Goal: Task Accomplishment & Management: Manage account settings

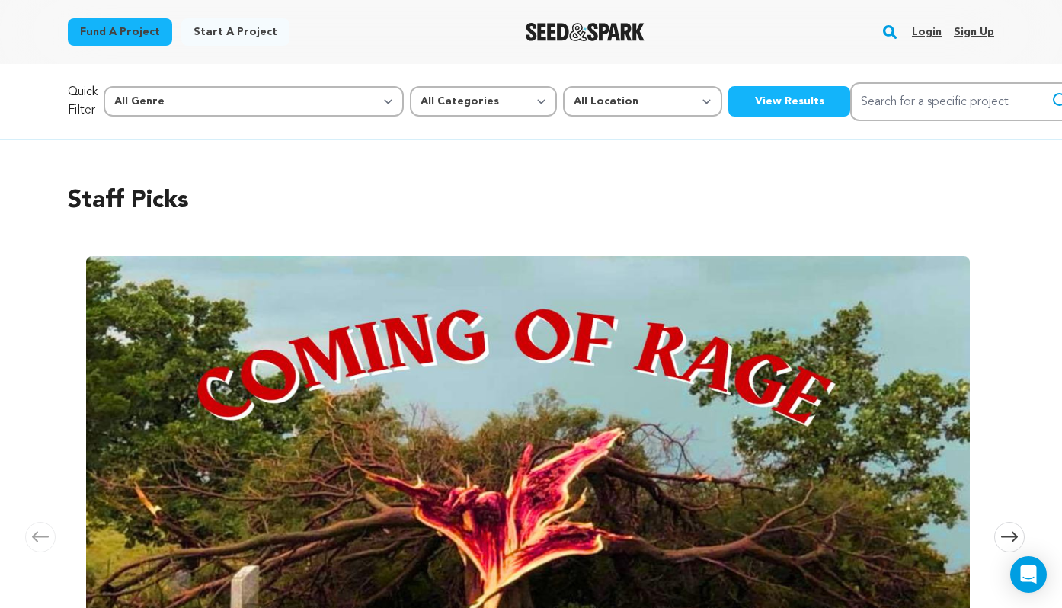
click at [927, 33] on link "Login" at bounding box center [927, 32] width 30 height 24
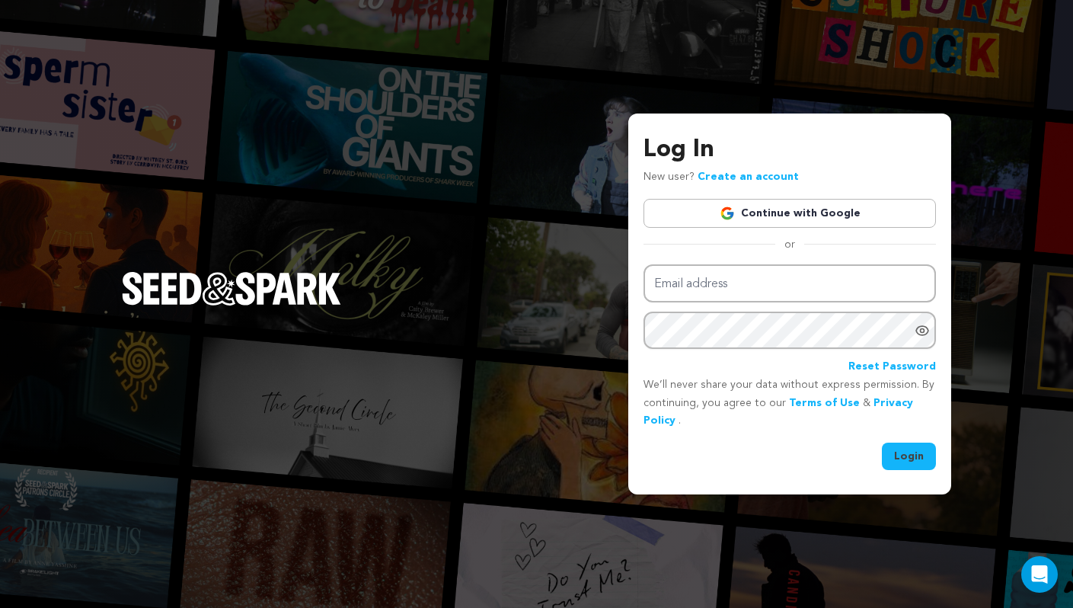
type input "virginianewcomb@gmail.com"
click at [904, 462] on button "Login" at bounding box center [909, 456] width 54 height 27
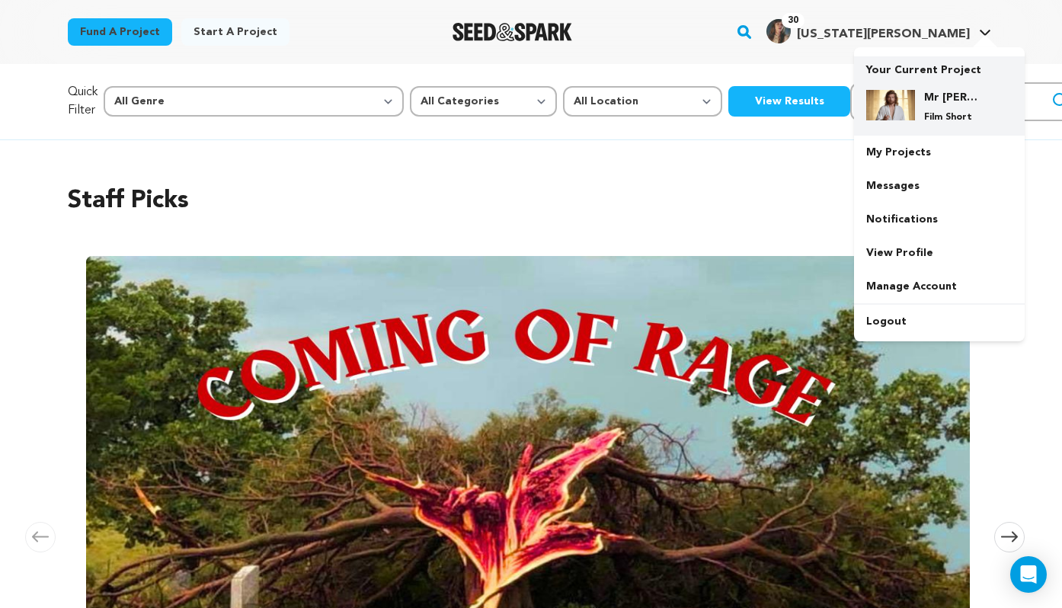
click at [932, 91] on h4 "Mr [PERSON_NAME]" at bounding box center [951, 97] width 55 height 15
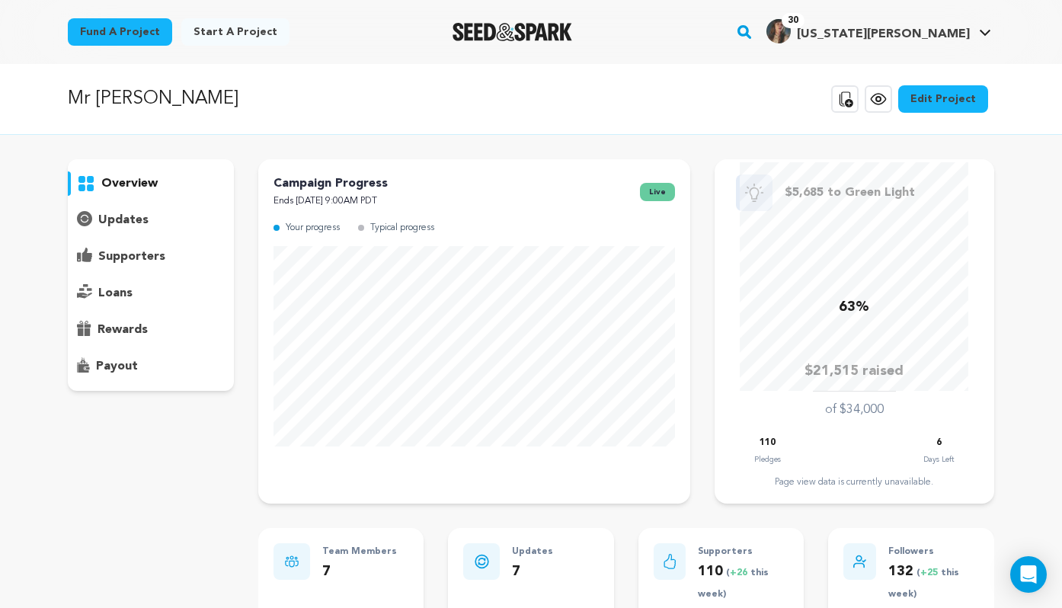
click at [112, 252] on p "supporters" at bounding box center [131, 257] width 67 height 18
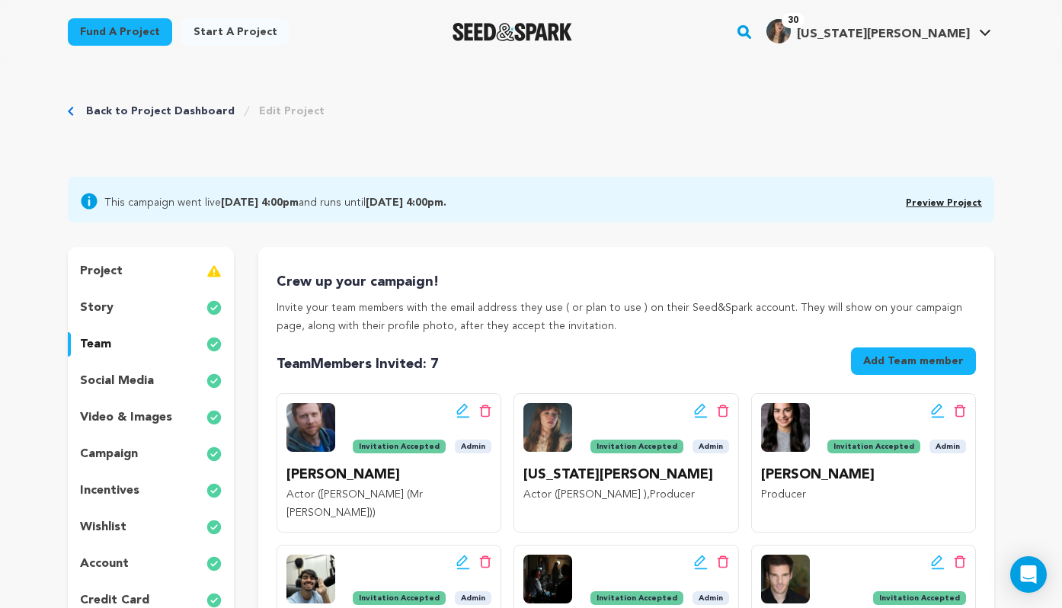
click at [127, 300] on div "story" at bounding box center [151, 308] width 166 height 24
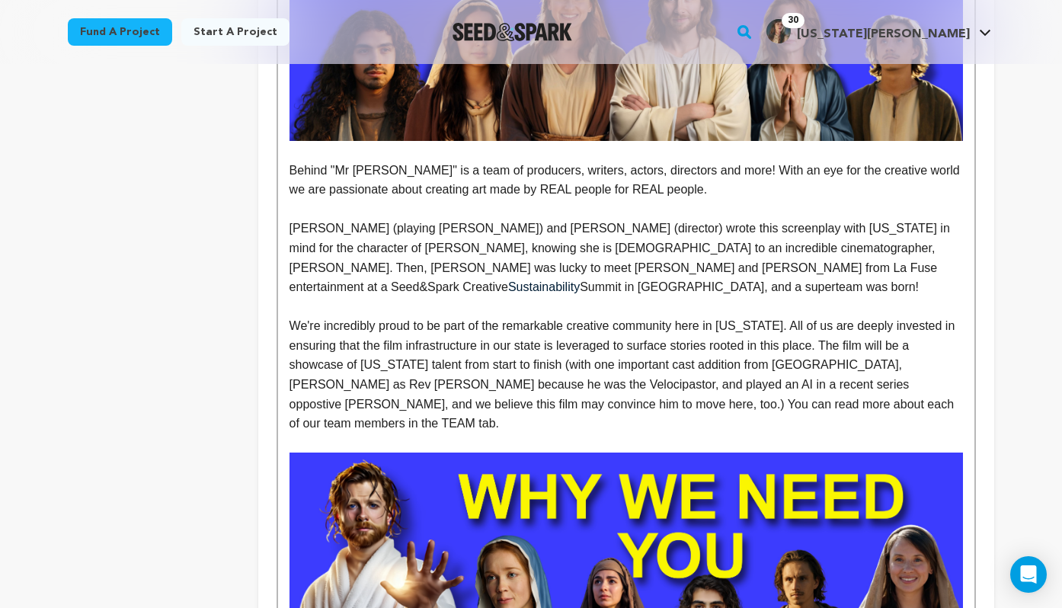
scroll to position [2458, 0]
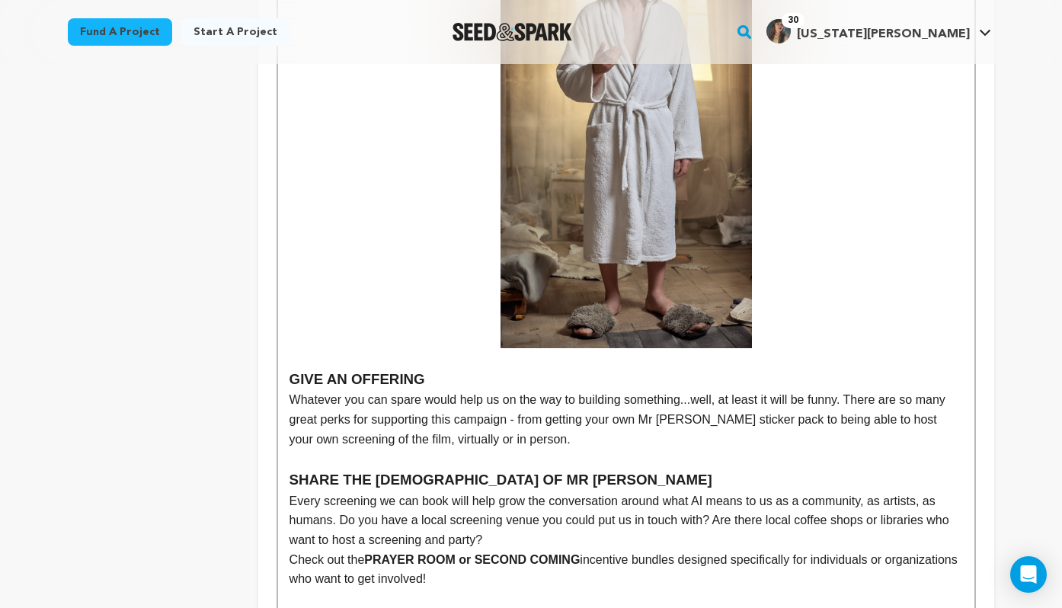
scroll to position [4964, 0]
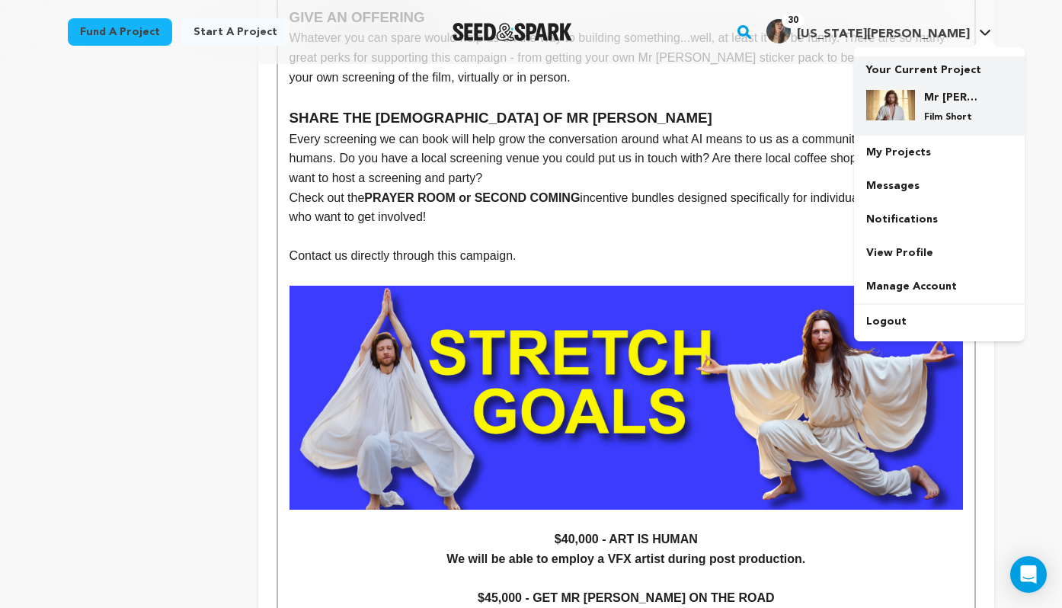
click at [943, 101] on h4 "Mr [PERSON_NAME]" at bounding box center [951, 97] width 55 height 15
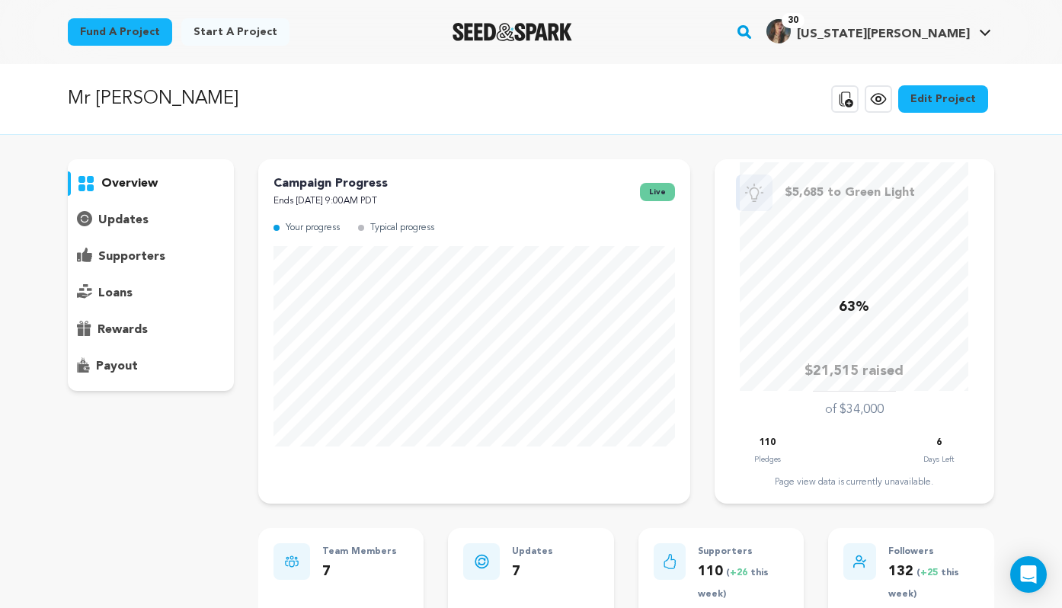
click at [126, 245] on div "supporters" at bounding box center [151, 257] width 166 height 24
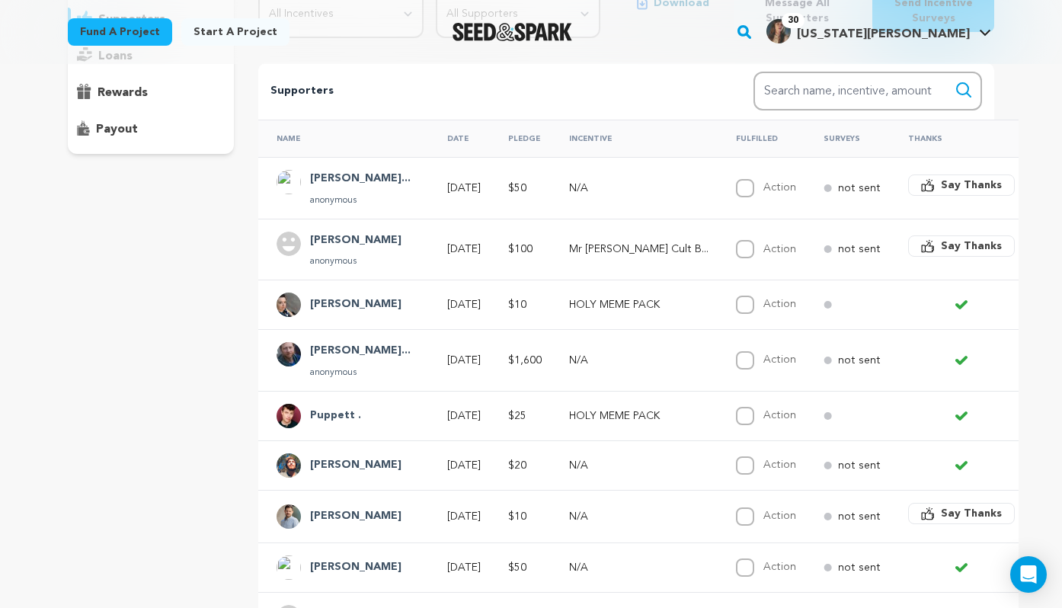
scroll to position [238, 0]
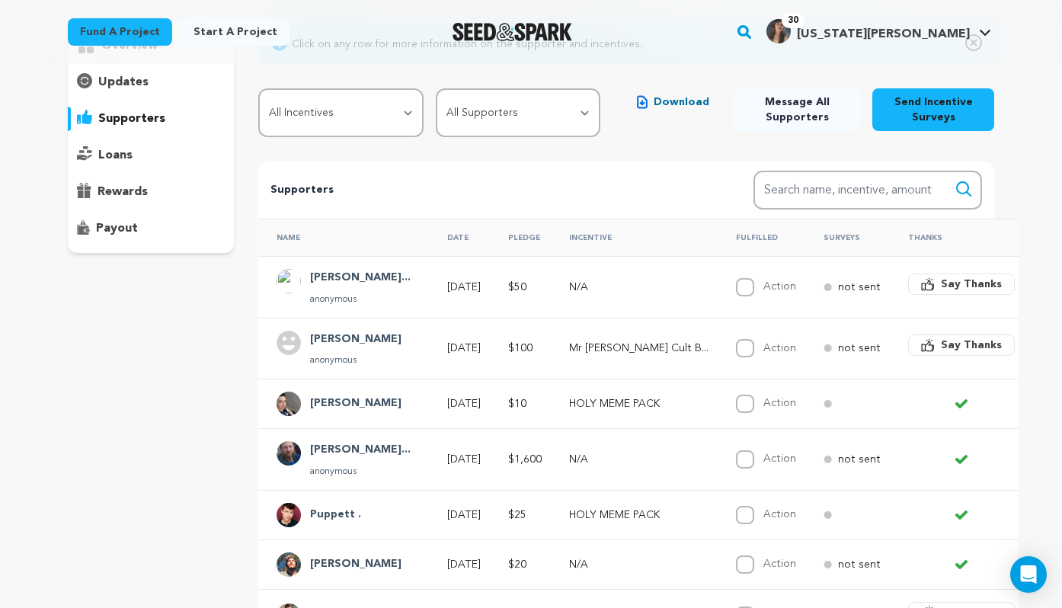
scroll to position [136, 0]
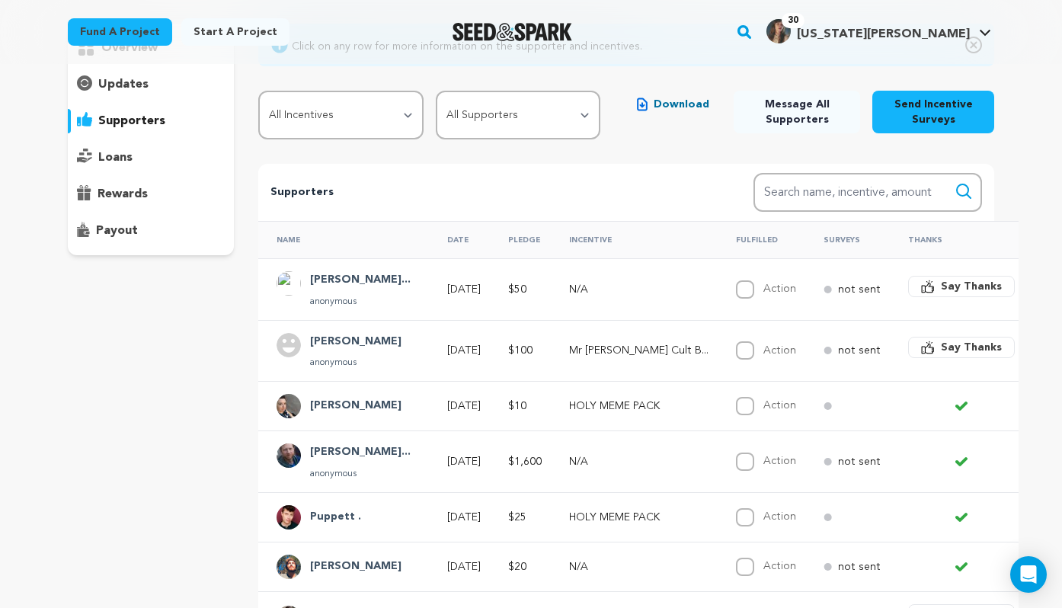
click at [139, 82] on p "updates" at bounding box center [123, 84] width 50 height 18
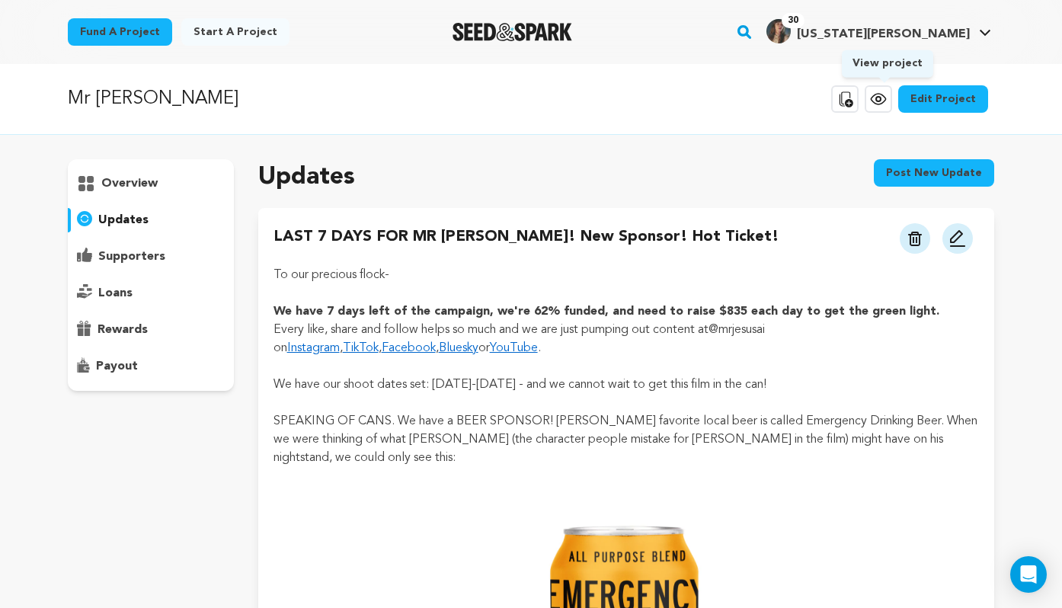
click at [885, 88] on link "View project" at bounding box center [878, 98] width 27 height 27
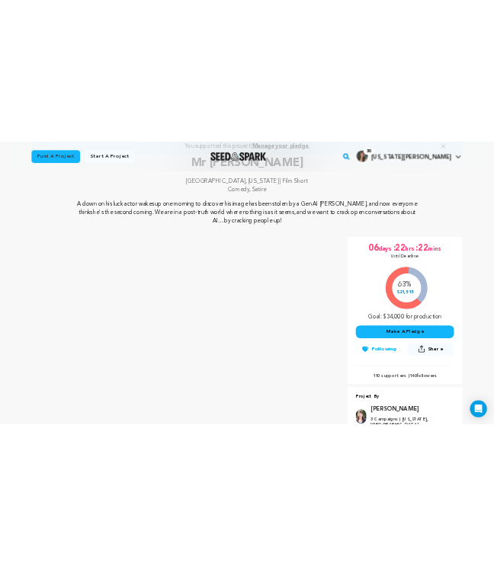
scroll to position [184, 0]
